Goal: Find specific page/section: Find specific page/section

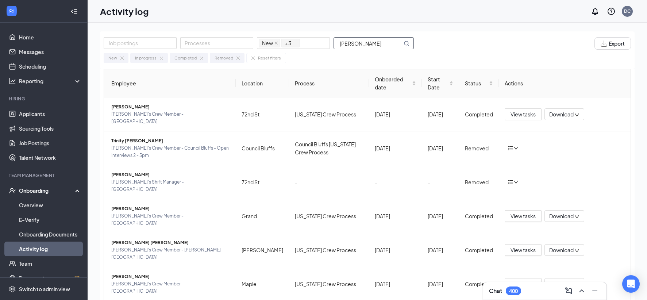
click at [348, 43] on input "[PERSON_NAME]" at bounding box center [368, 43] width 68 height 11
click at [349, 44] on input "[PERSON_NAME]" at bounding box center [368, 43] width 68 height 11
type input ","
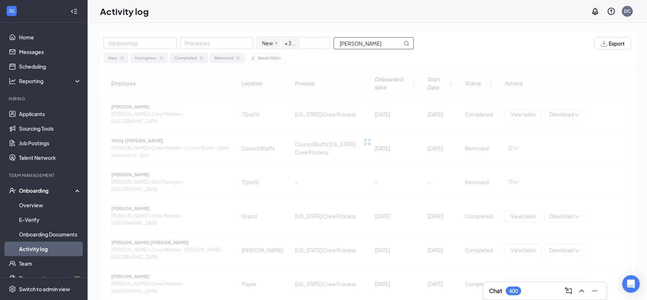
type input "[PERSON_NAME]"
